Goal: Download file/media

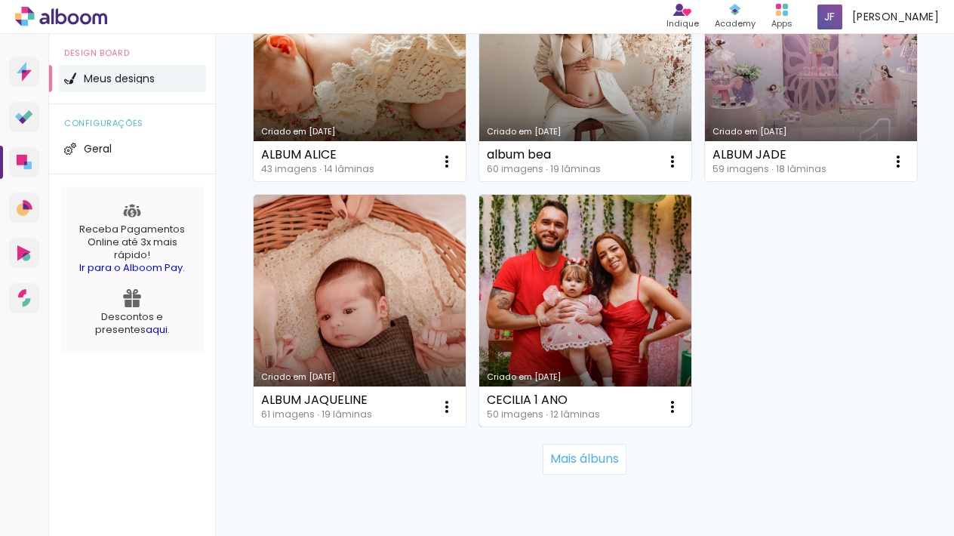
scroll to position [2044, 0]
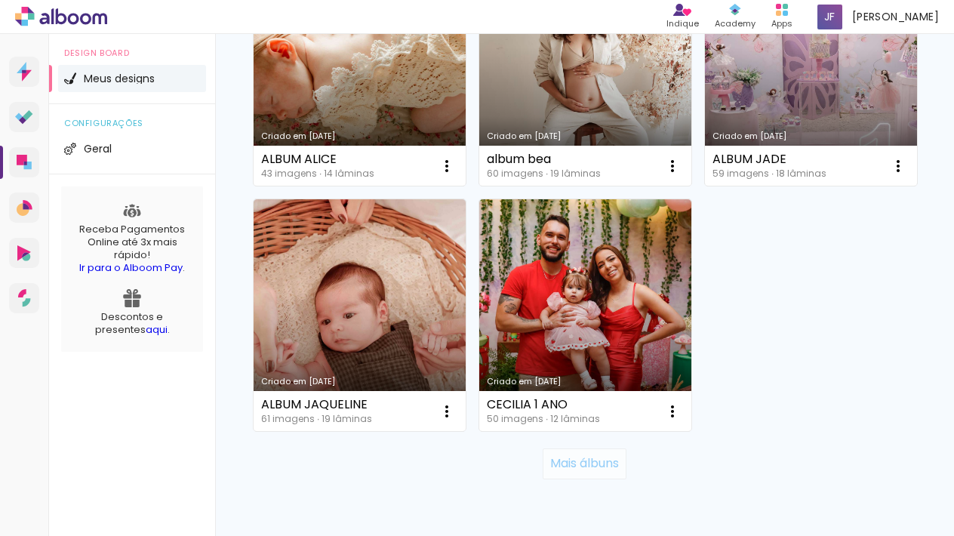
click at [0, 0] on slot "Mais álbuns" at bounding box center [0, 0] width 0 height 0
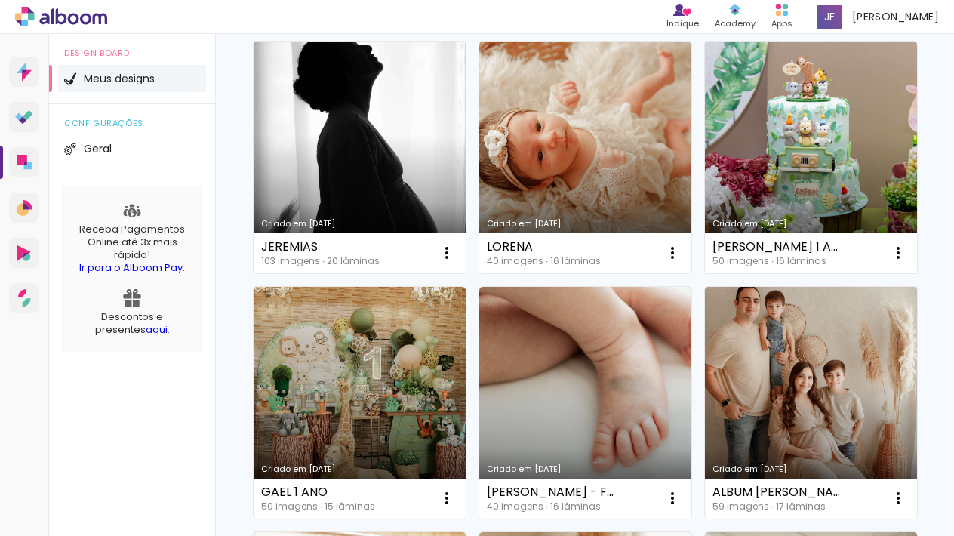
scroll to position [2704, 0]
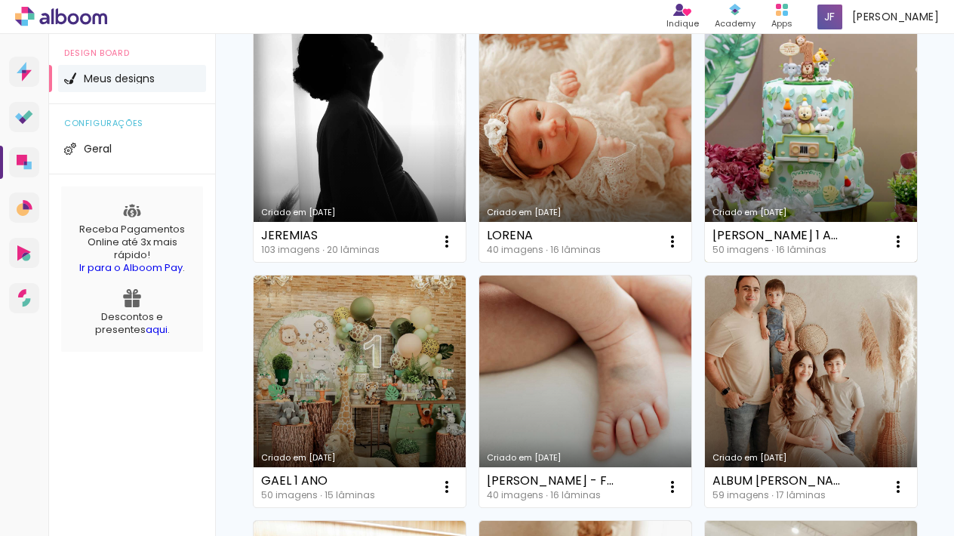
click at [841, 146] on link "Criado em [DATE]" at bounding box center [811, 146] width 212 height 232
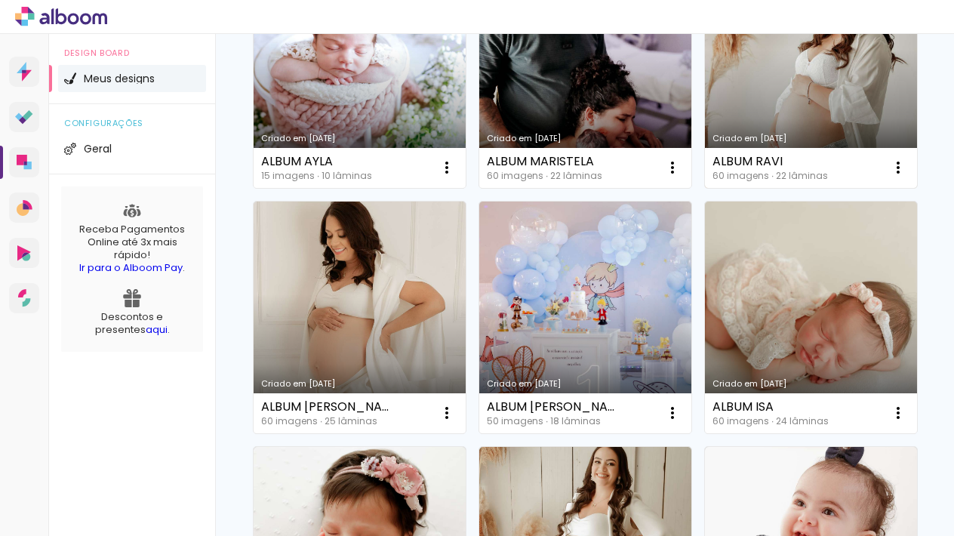
scroll to position [1303, 0]
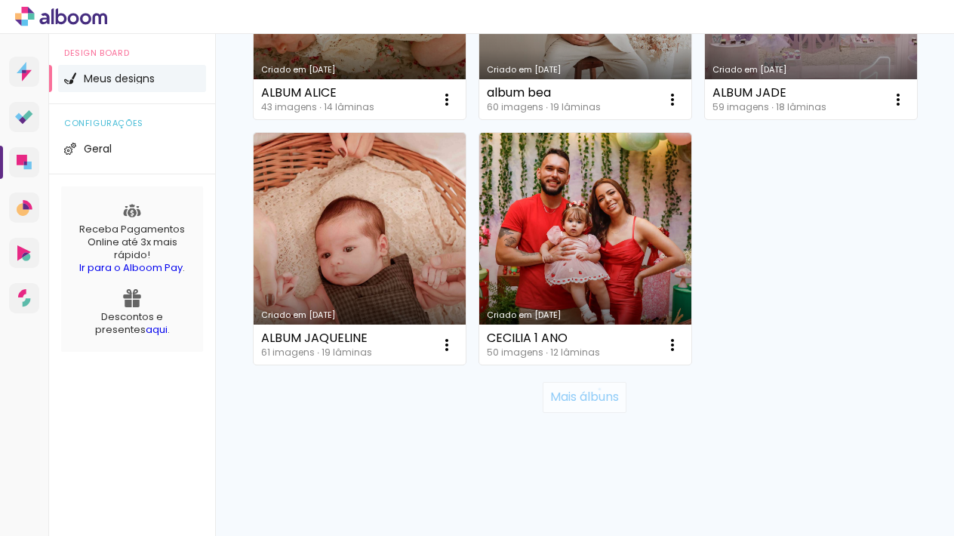
click at [0, 0] on slot "Mais álbuns" at bounding box center [0, 0] width 0 height 0
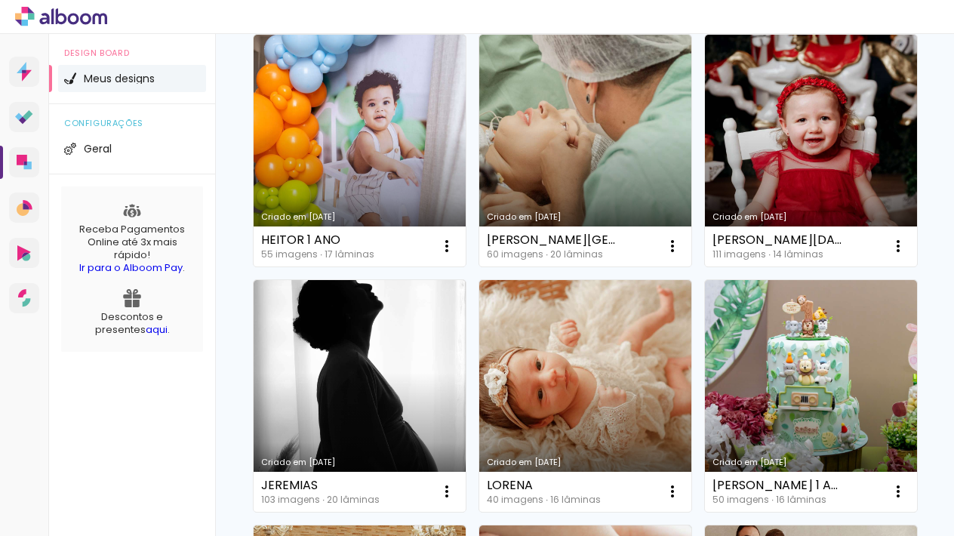
scroll to position [2455, 0]
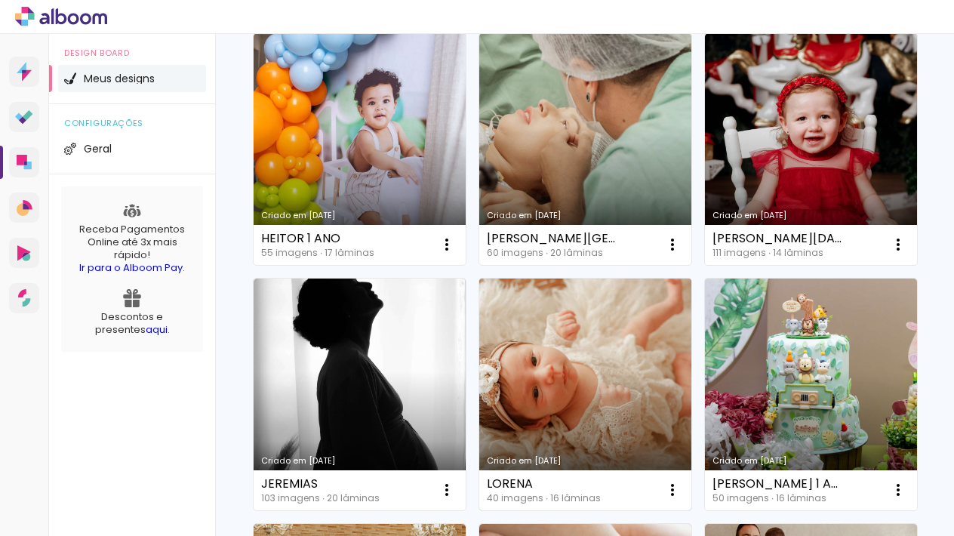
click at [597, 387] on link "Criado em 01/05/25" at bounding box center [585, 395] width 212 height 232
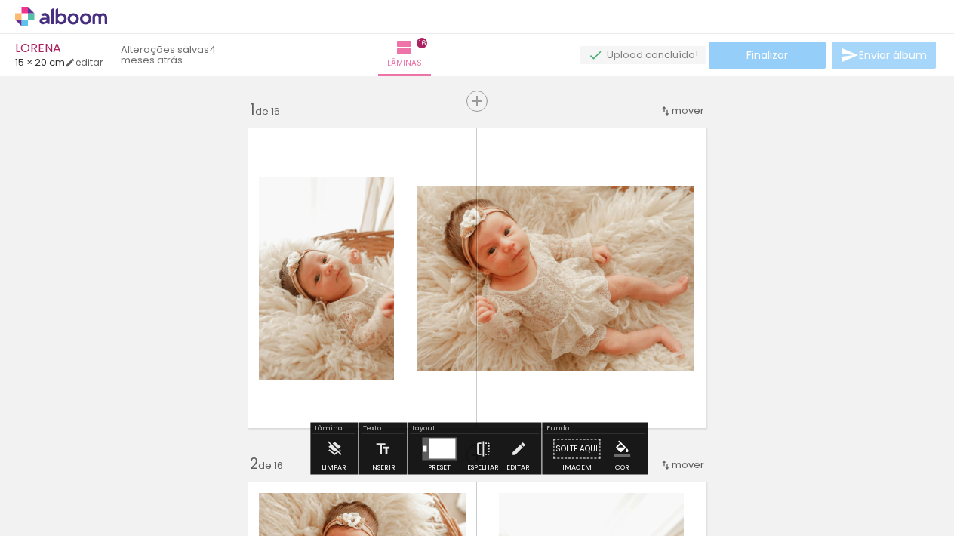
click at [803, 50] on paper-button "Finalizar" at bounding box center [767, 55] width 117 height 27
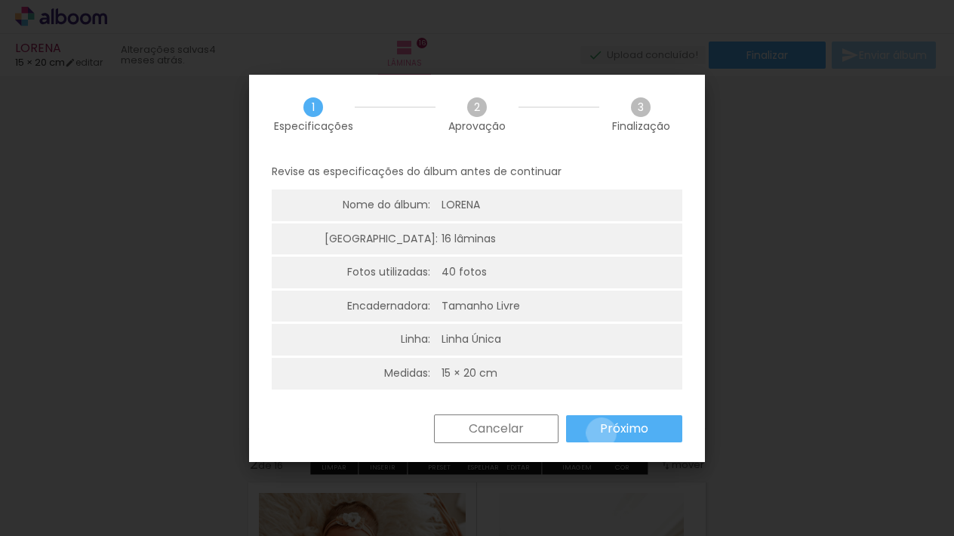
click at [0, 0] on slot "Próximo" at bounding box center [0, 0] width 0 height 0
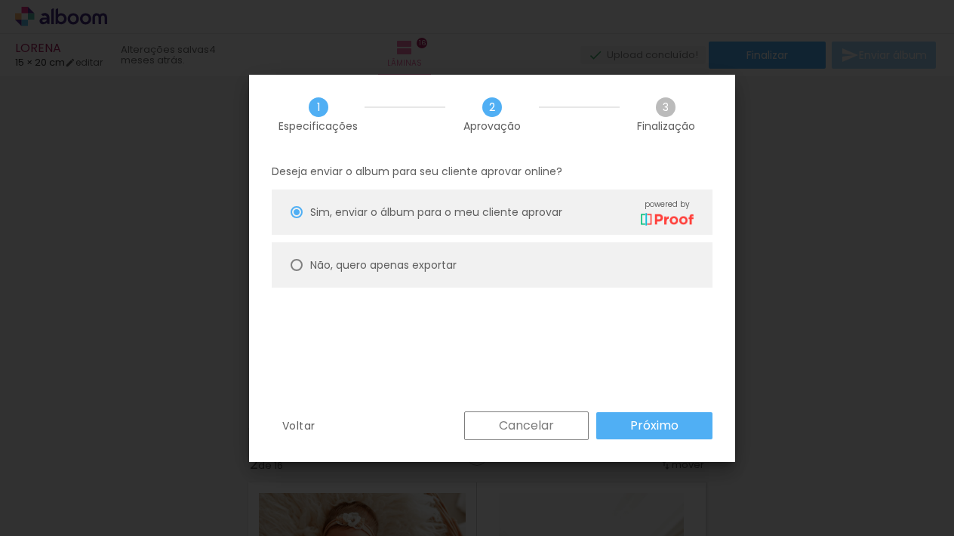
click at [469, 285] on paper-radio-button "Não, quero apenas exportar" at bounding box center [492, 264] width 441 height 45
type paper-radio-button "on"
click at [604, 412] on paper-button "Próximo" at bounding box center [655, 425] width 116 height 27
type input "Alta, 300 DPI"
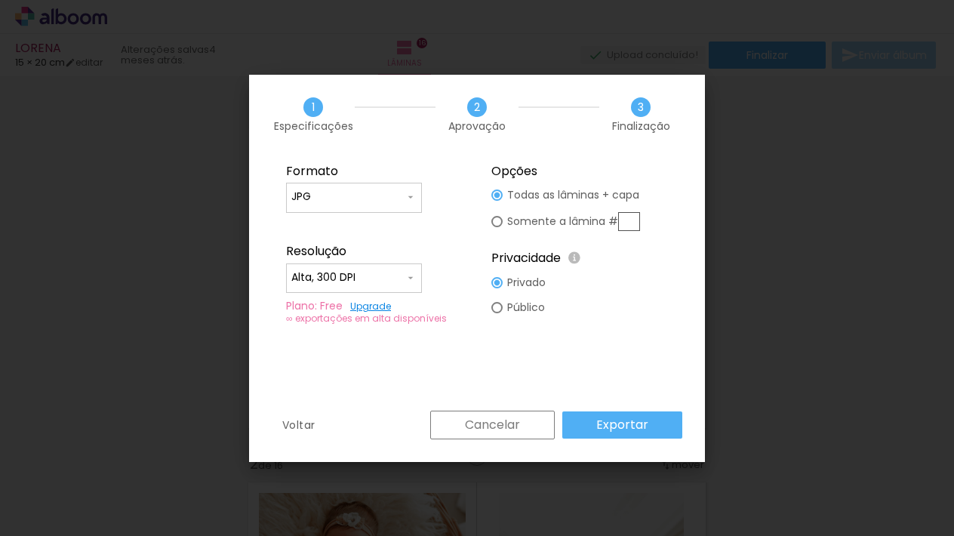
click at [0, 0] on slot "Exportar" at bounding box center [0, 0] width 0 height 0
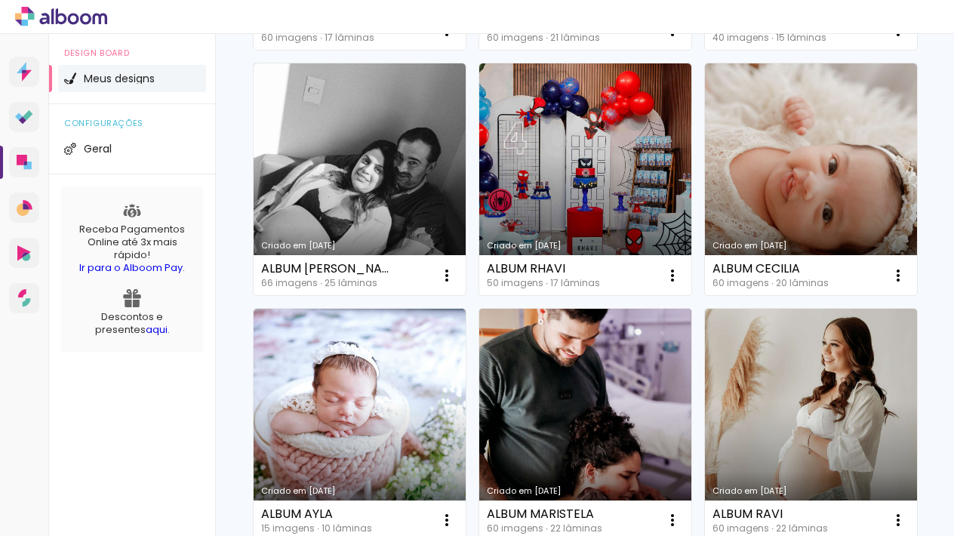
scroll to position [946, 0]
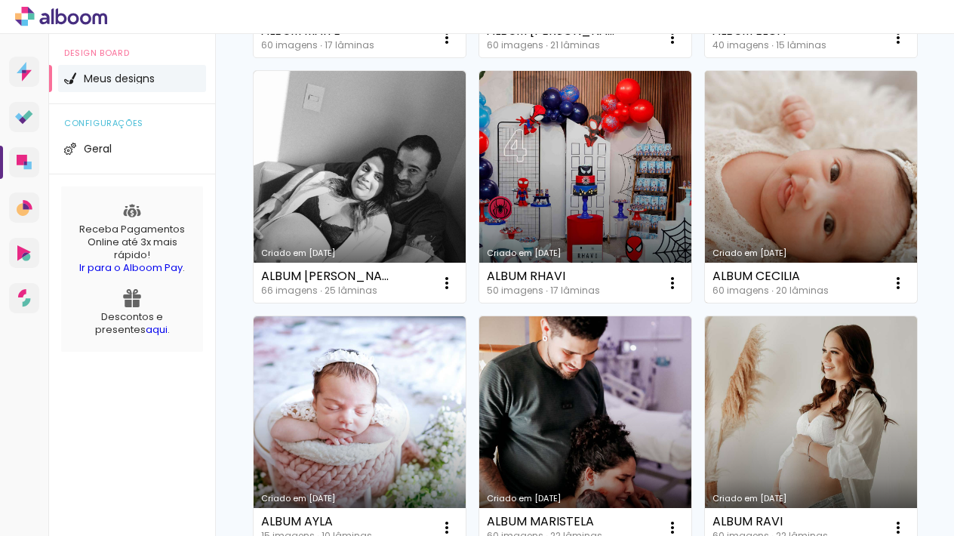
click at [831, 218] on link "Criado em [DATE]" at bounding box center [811, 187] width 212 height 232
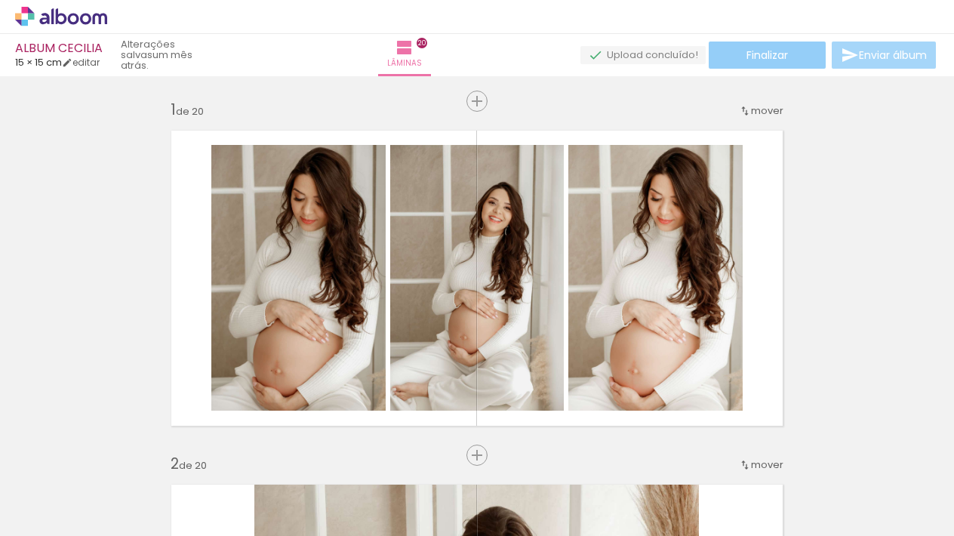
click at [780, 54] on span "Finalizar" at bounding box center [768, 55] width 42 height 11
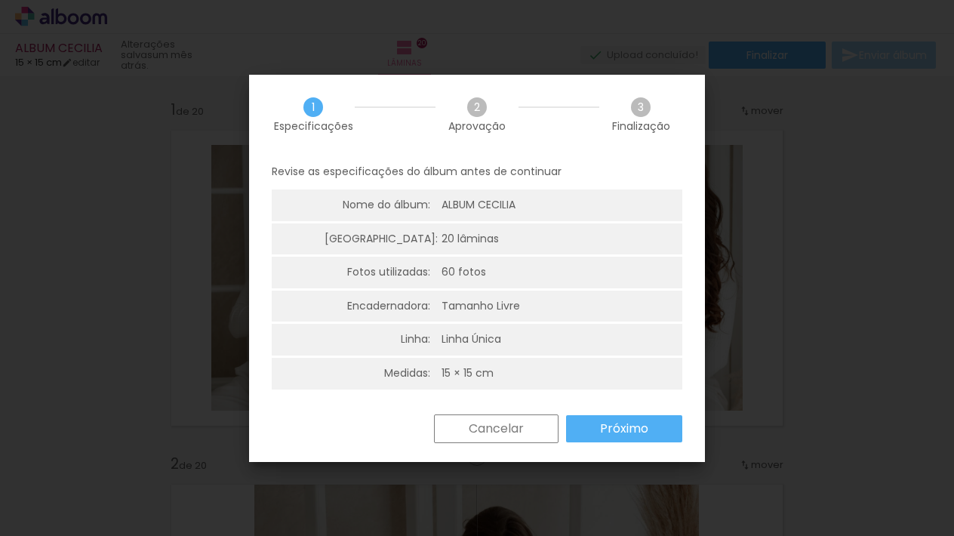
click at [609, 437] on paper-button "Próximo" at bounding box center [624, 428] width 116 height 27
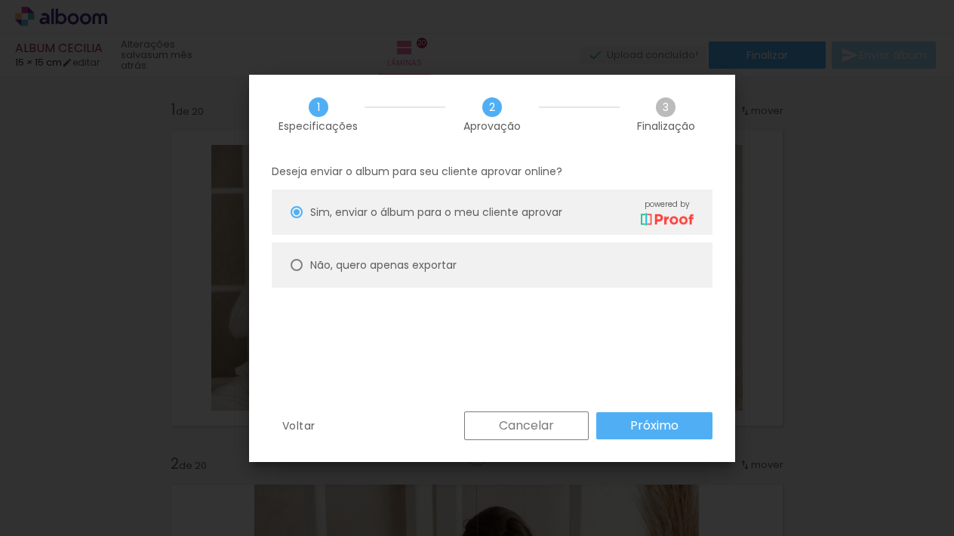
click at [0, 0] on slot "Não, quero apenas exportar" at bounding box center [0, 0] width 0 height 0
type paper-radio-button "on"
click at [0, 0] on slot "Próximo" at bounding box center [0, 0] width 0 height 0
type input "Alta, 300 DPI"
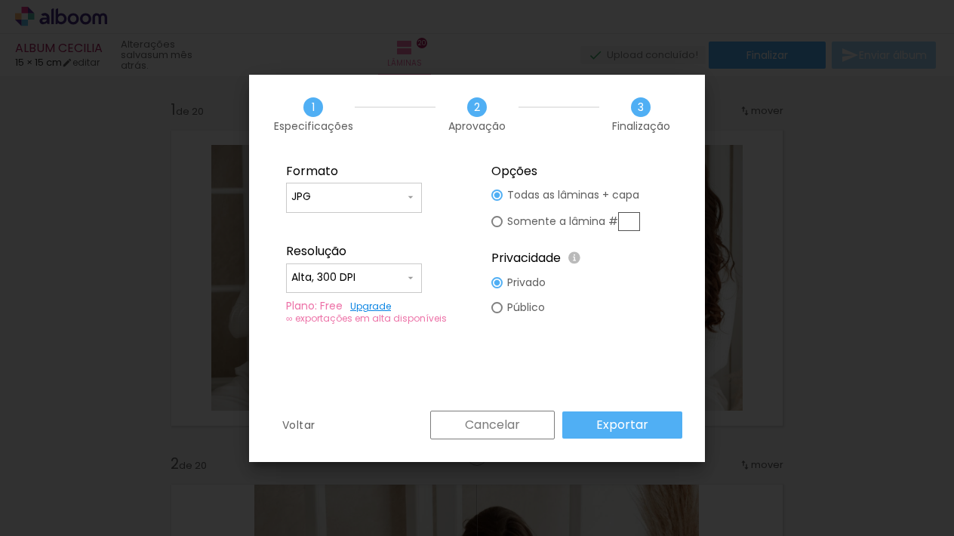
click at [0, 0] on slot "Exportar" at bounding box center [0, 0] width 0 height 0
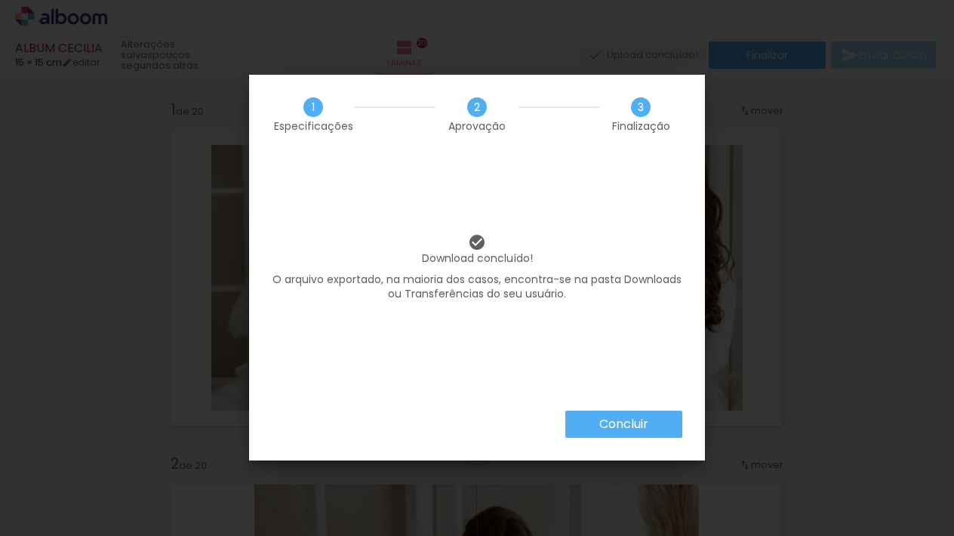
click at [596, 426] on paper-button "Concluir" at bounding box center [624, 424] width 117 height 27
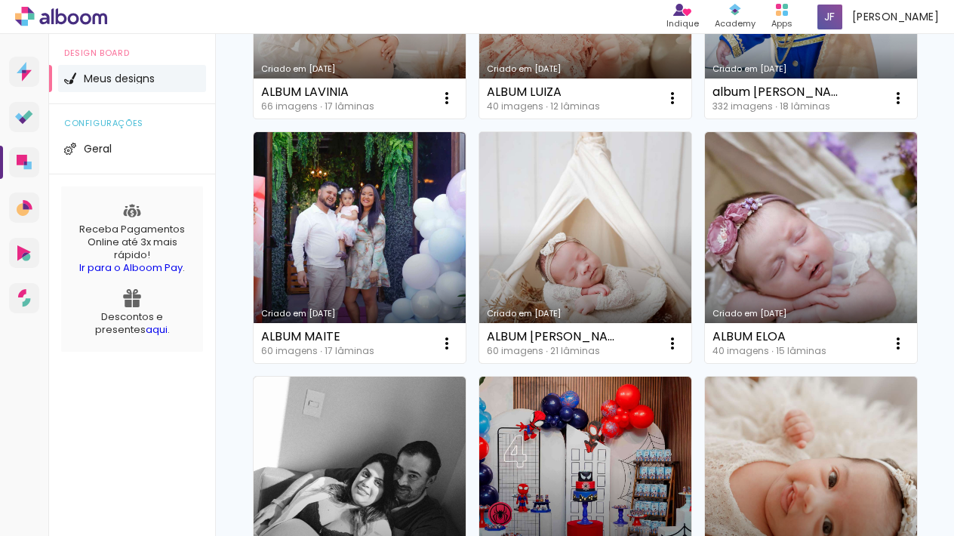
scroll to position [640, 0]
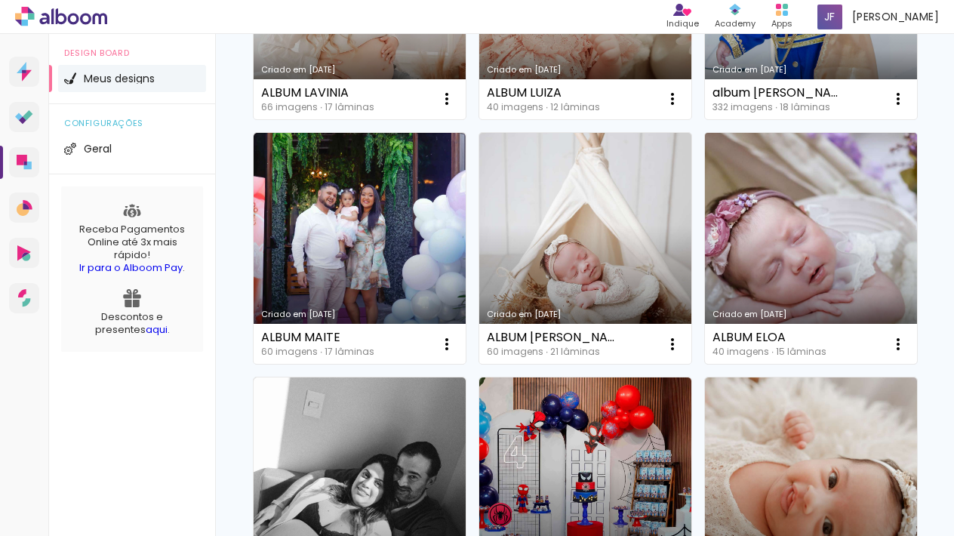
click at [823, 257] on link "Criado em [DATE]" at bounding box center [811, 249] width 212 height 232
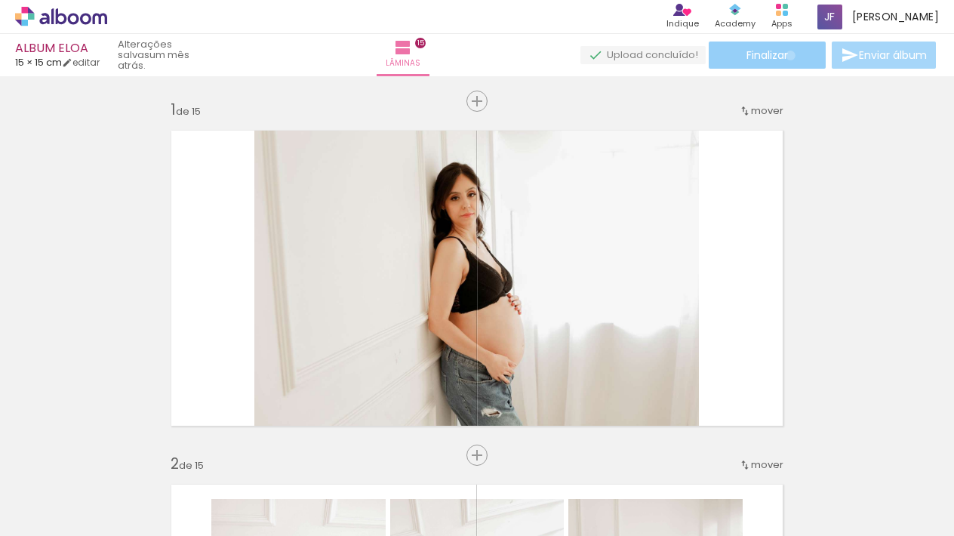
click at [785, 55] on paper-button "Finalizar" at bounding box center [767, 55] width 117 height 27
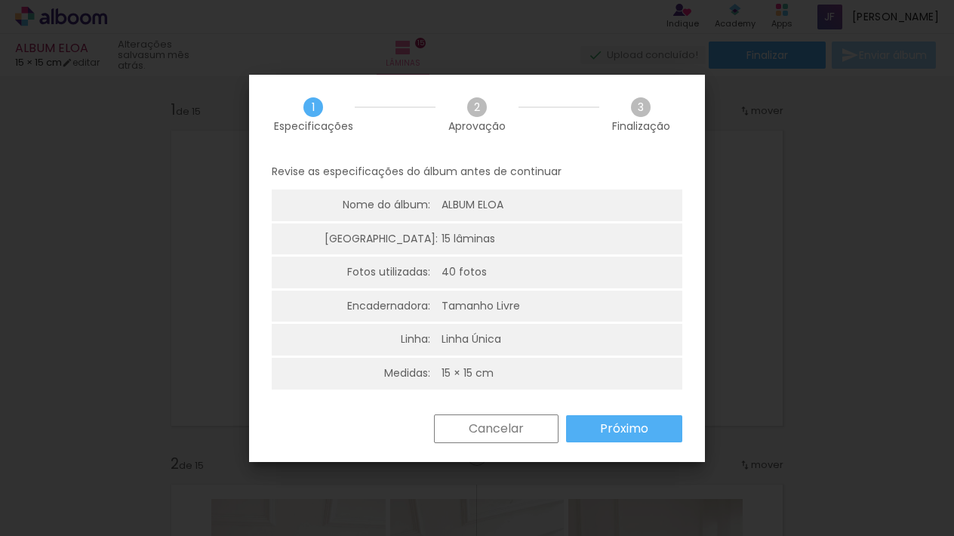
click at [622, 409] on div "Revise as especificações do álbum antes de continuar Nome do álbum: ALBUM ELOA …" at bounding box center [477, 284] width 456 height 260
click at [0, 0] on slot "Próximo" at bounding box center [0, 0] width 0 height 0
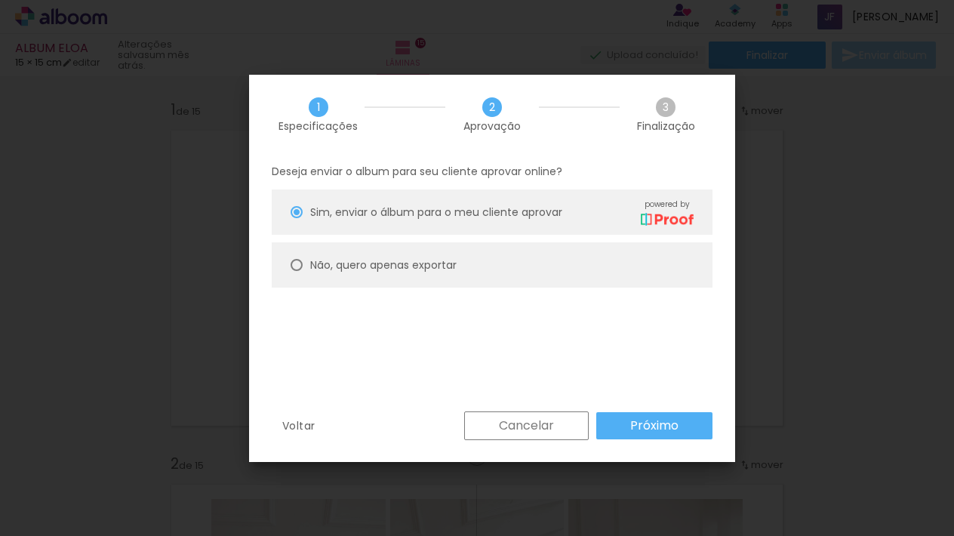
click at [486, 251] on paper-radio-button "Não, quero apenas exportar" at bounding box center [492, 264] width 441 height 45
type paper-radio-button "on"
click at [0, 0] on slot "Próximo" at bounding box center [0, 0] width 0 height 0
type input "Alta, 300 DPI"
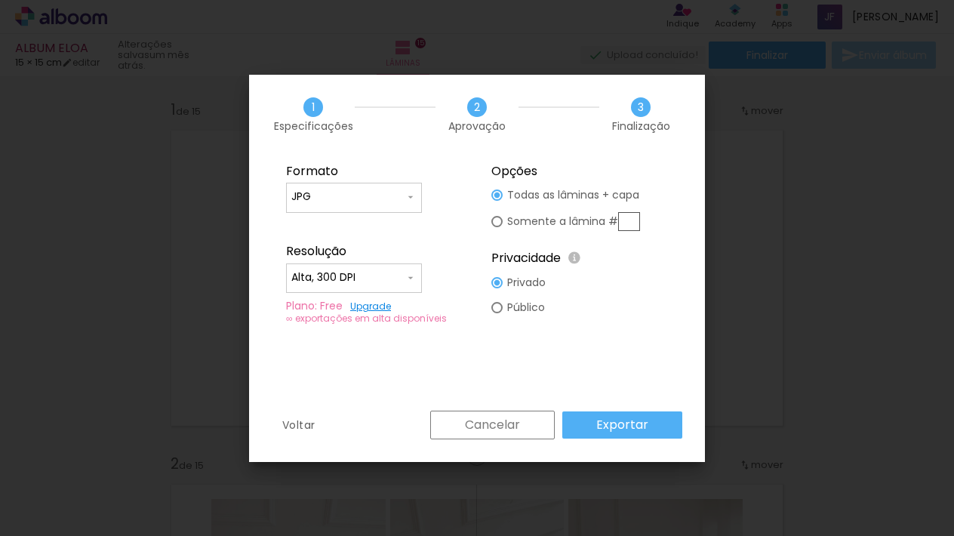
click at [0, 0] on slot "Exportar" at bounding box center [0, 0] width 0 height 0
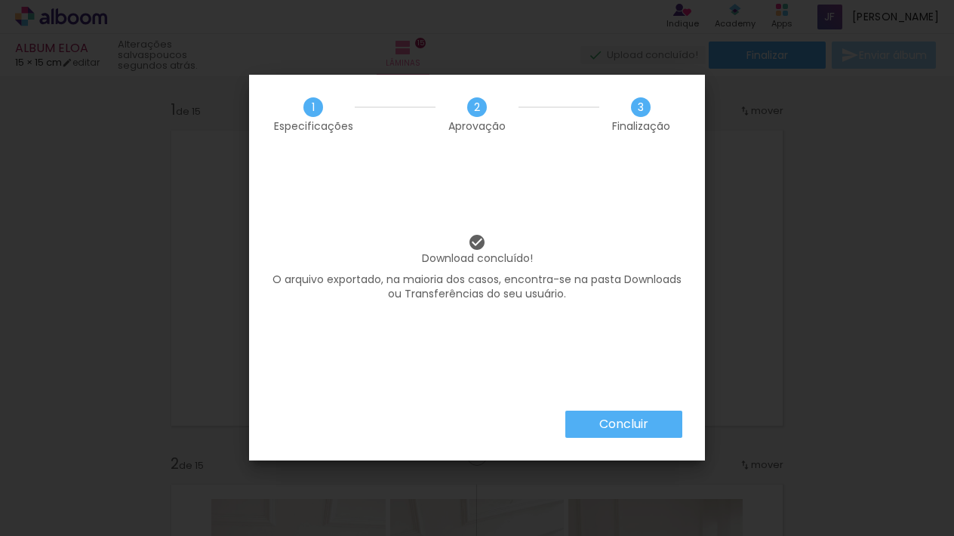
click at [639, 405] on div "Download concluído! O arquivo exportado, na maioria dos casos, encontra-se na p…" at bounding box center [477, 282] width 456 height 257
click at [0, 0] on slot "Concluir" at bounding box center [0, 0] width 0 height 0
